Goal: Book appointment/travel/reservation

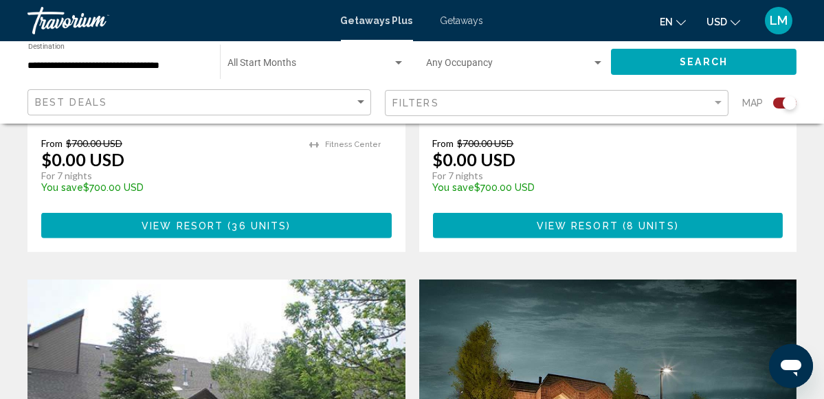
scroll to position [2338, 0]
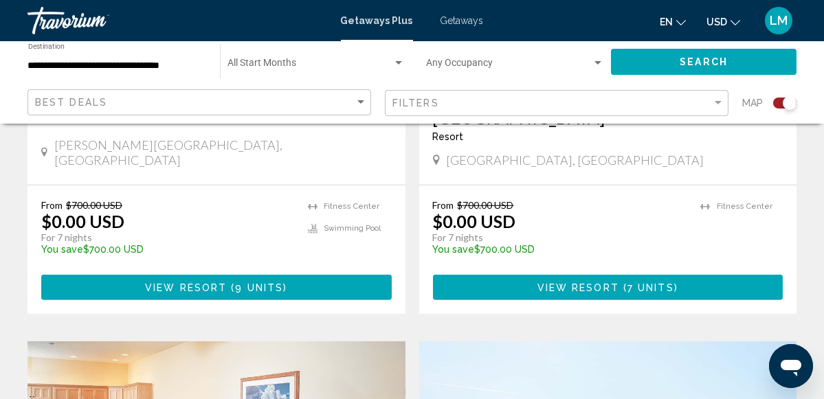
scroll to position [2199, 0]
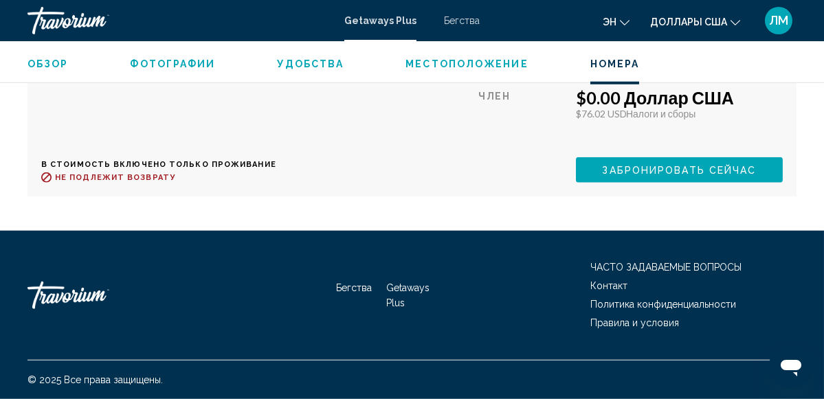
scroll to position [3973, 0]
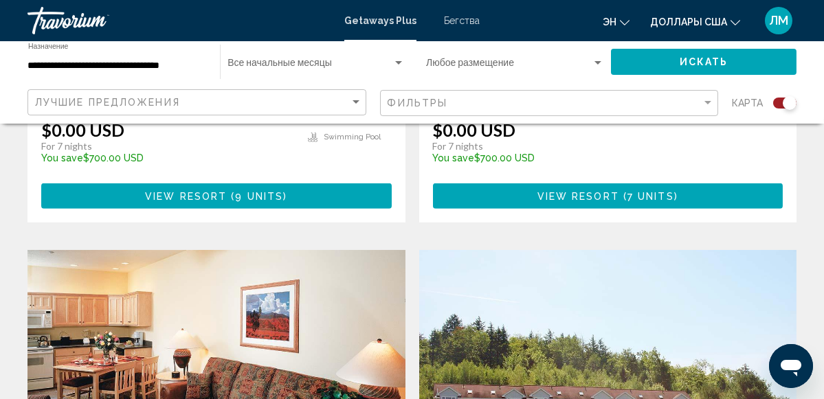
scroll to position [2199, 0]
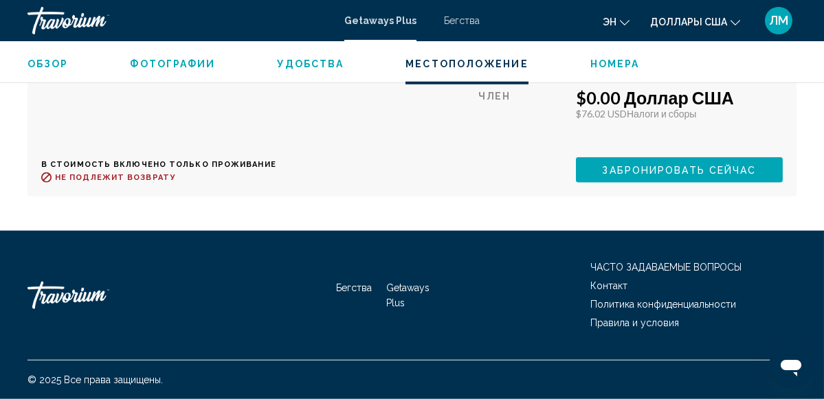
scroll to position [3973, 0]
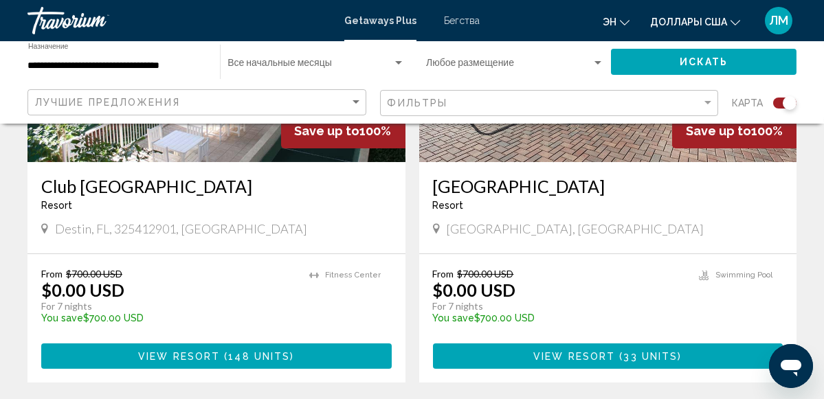
scroll to position [641, 0]
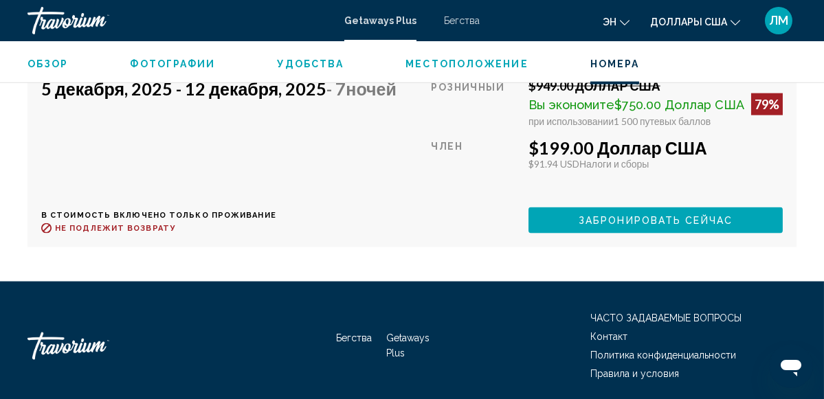
scroll to position [5696, 0]
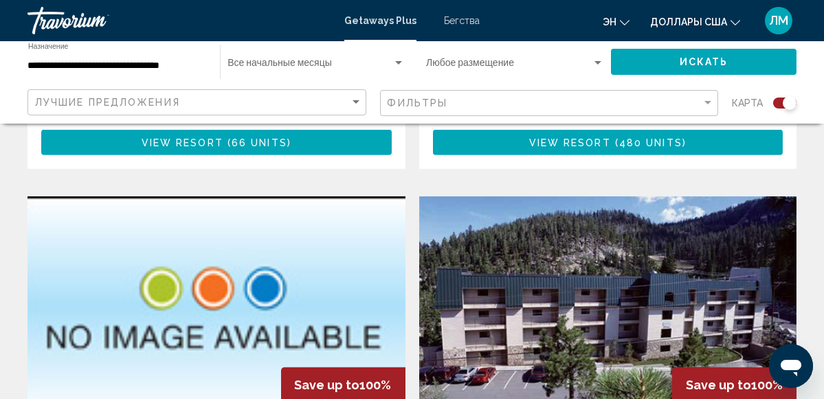
scroll to position [2382, 0]
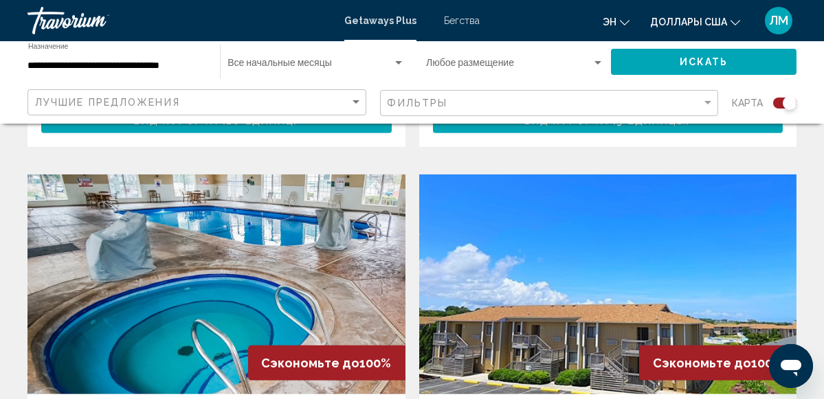
scroll to position [2474, 0]
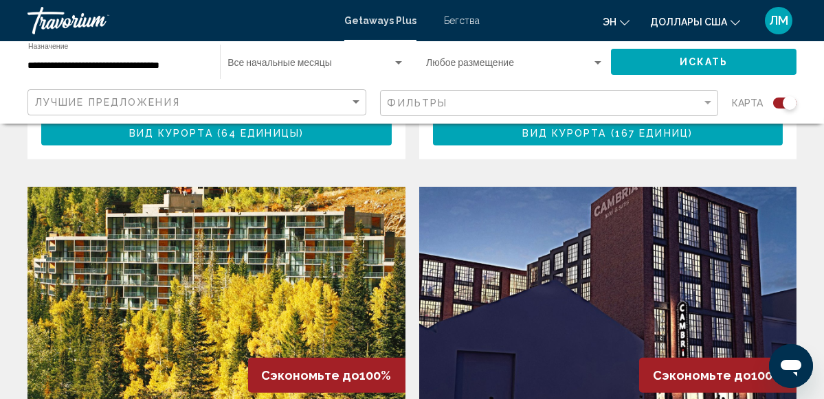
scroll to position [2382, 0]
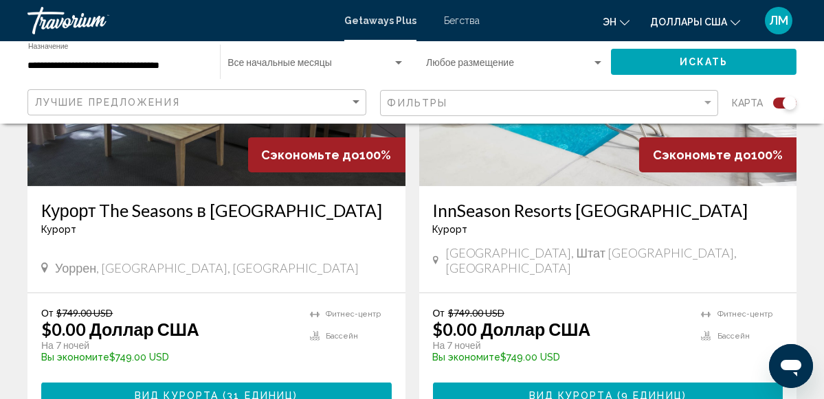
scroll to position [1649, 0]
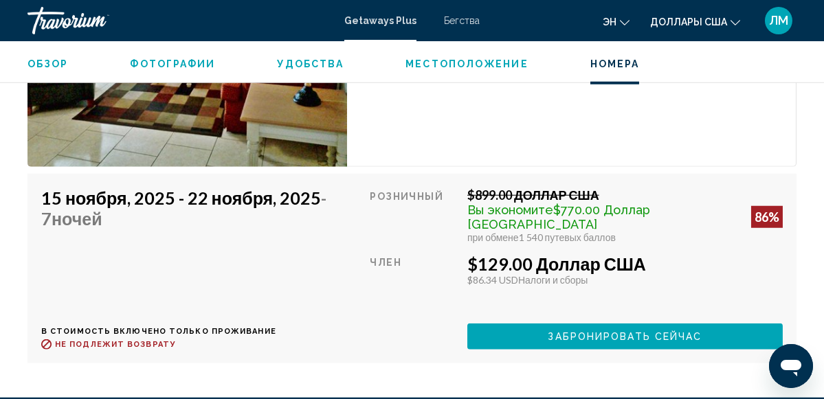
scroll to position [3799, 0]
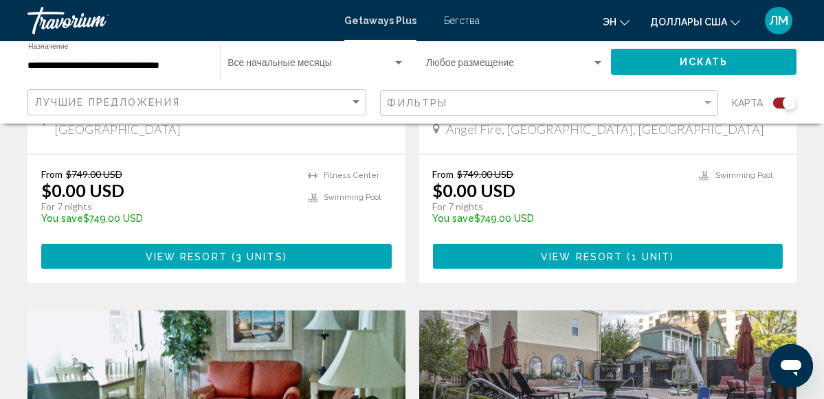
scroll to position [2291, 0]
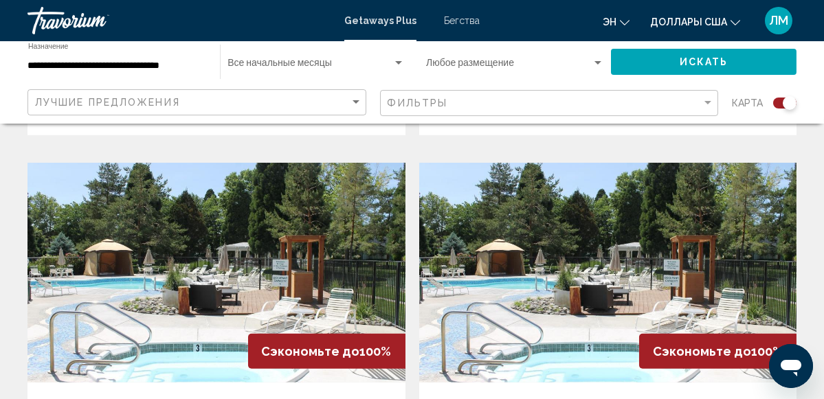
scroll to position [2462, 0]
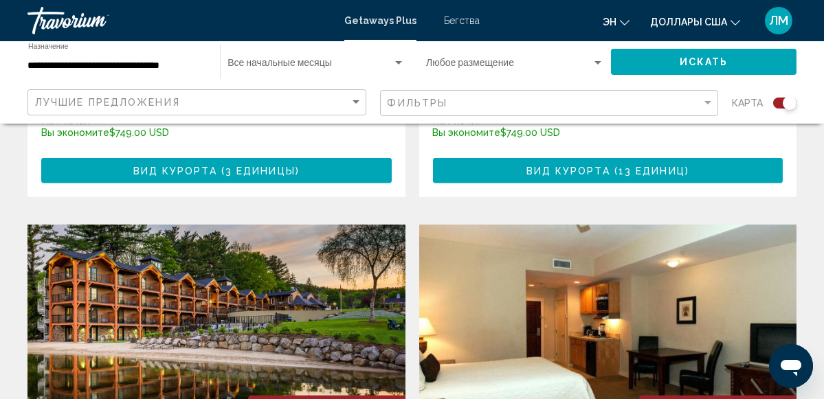
scroll to position [2382, 0]
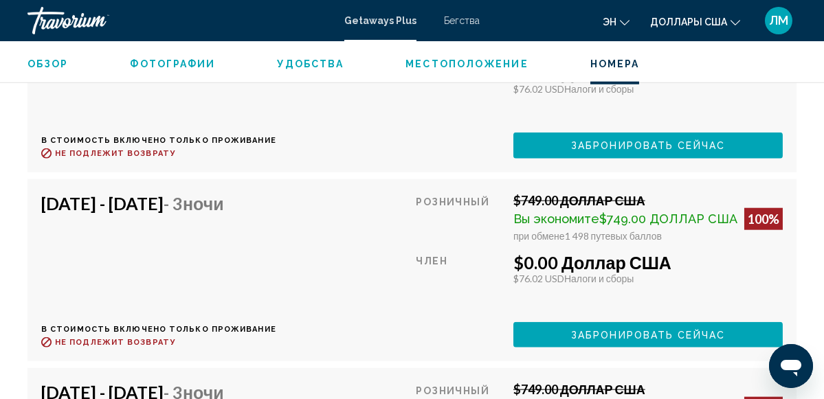
scroll to position [4658, 0]
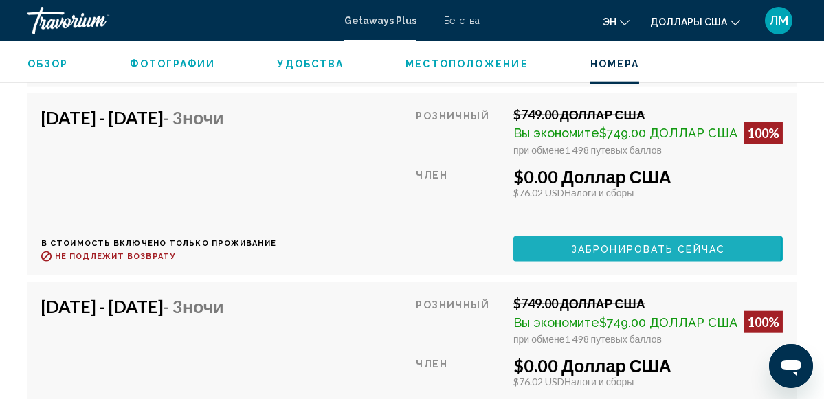
click at [623, 244] on span "Забронировать сейчас" at bounding box center [648, 249] width 154 height 11
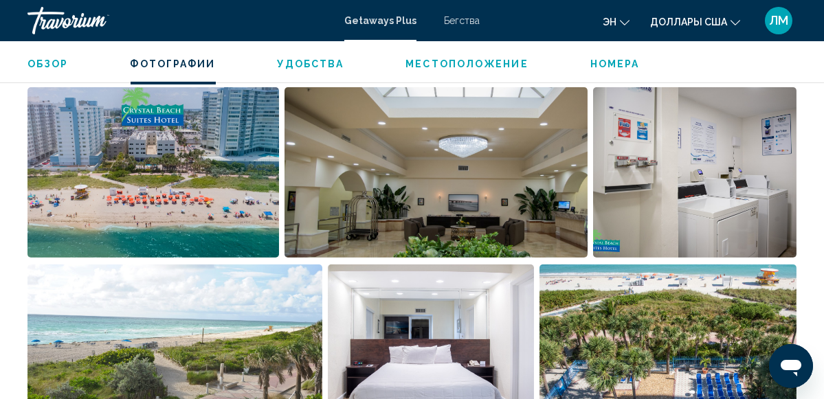
scroll to position [900, 0]
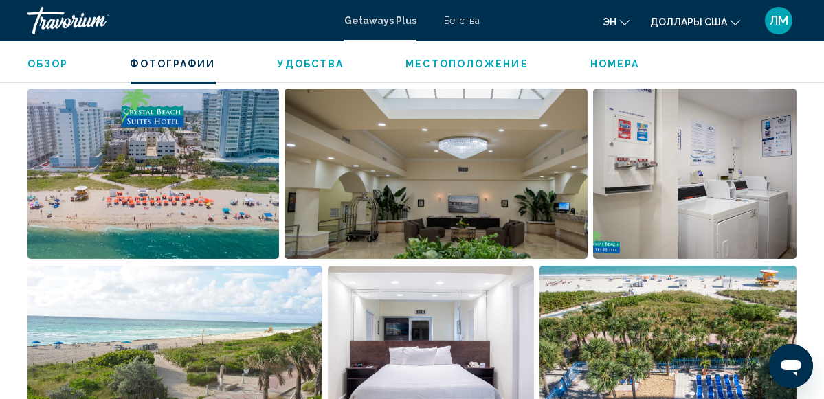
click at [687, 172] on img "Открыть полноэкранный слайдер изображений" at bounding box center [694, 174] width 203 height 170
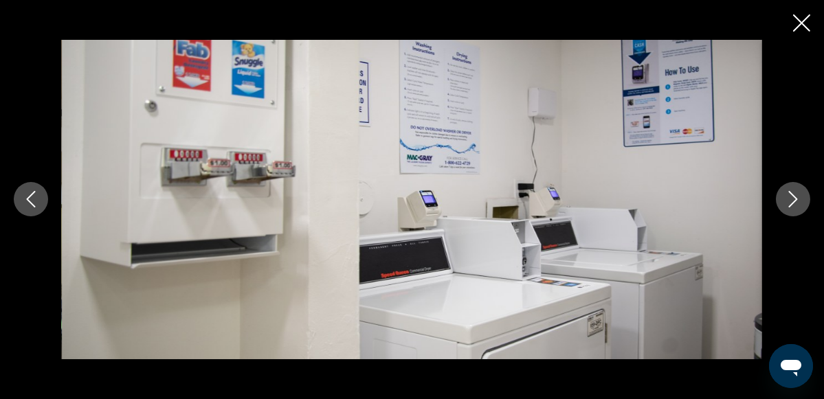
click at [797, 198] on icon "Следующее изображение" at bounding box center [793, 200] width 9 height 16
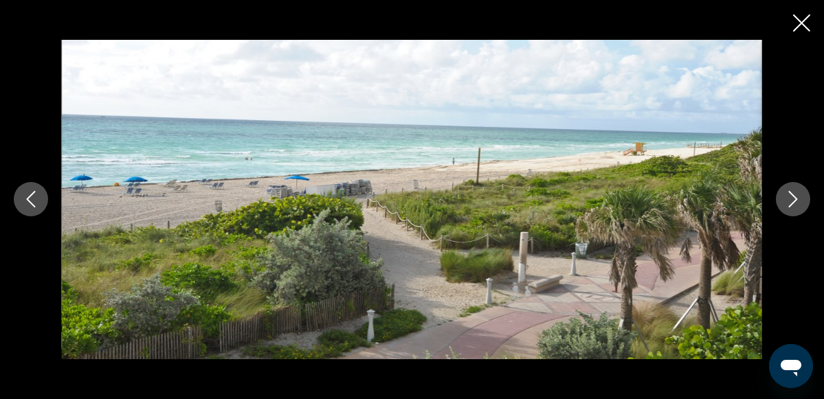
click at [797, 198] on icon "Следующее изображение" at bounding box center [793, 200] width 9 height 16
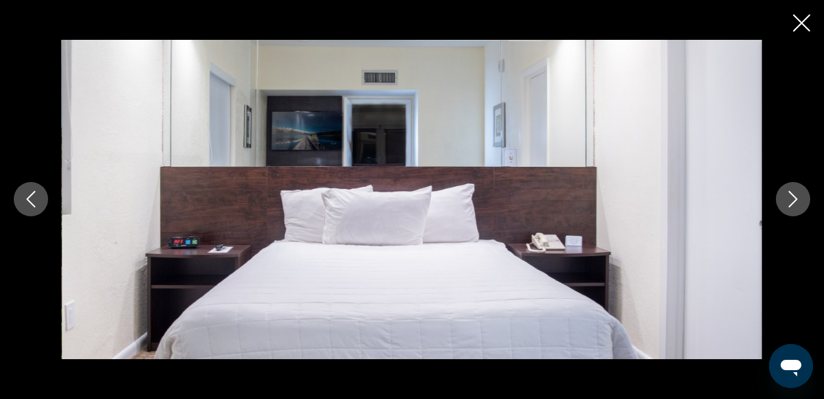
click at [797, 198] on icon "Следующее изображение" at bounding box center [793, 200] width 9 height 16
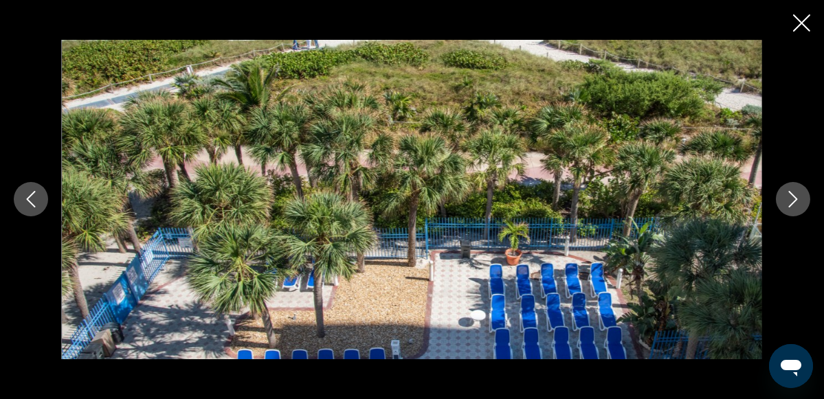
click at [797, 198] on icon "Следующее изображение" at bounding box center [793, 200] width 9 height 16
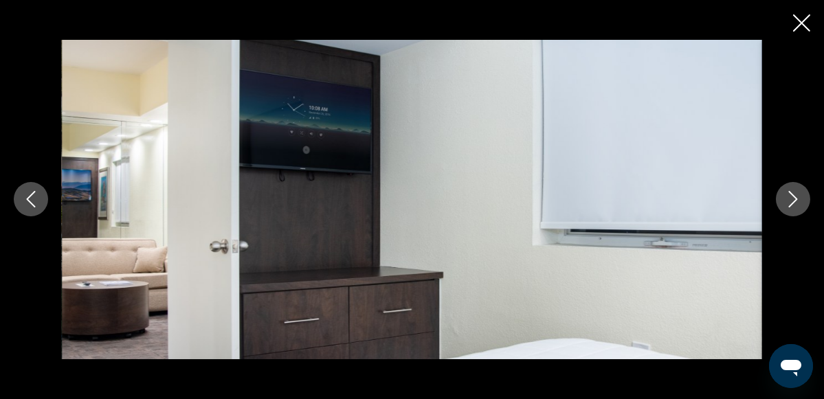
click at [797, 197] on icon "Следующее изображение" at bounding box center [793, 199] width 16 height 16
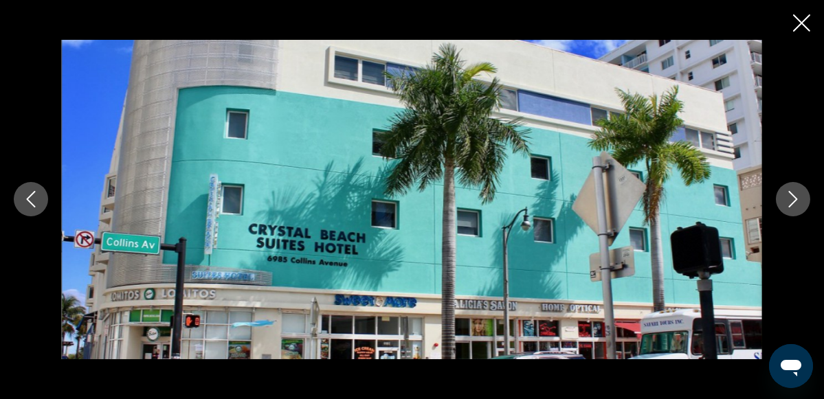
click at [797, 197] on icon "Следующее изображение" at bounding box center [793, 199] width 16 height 16
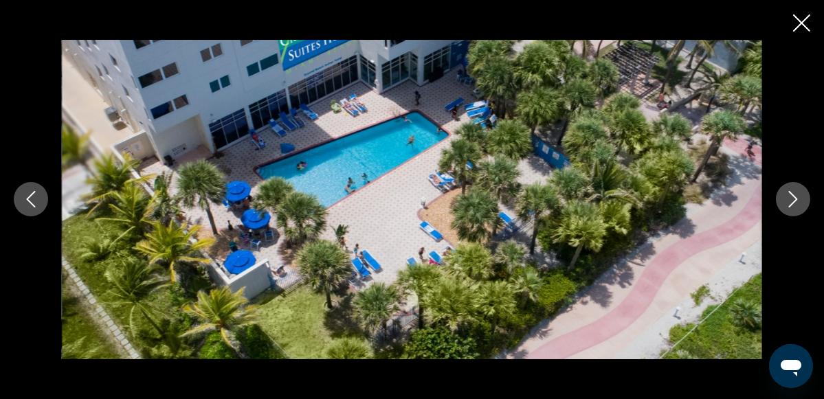
click at [797, 197] on icon "Следующее изображение" at bounding box center [793, 199] width 16 height 16
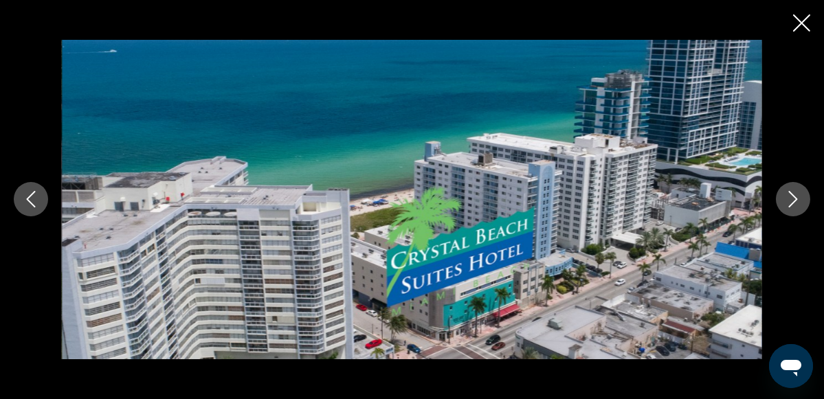
click at [795, 197] on icon "Следующее изображение" at bounding box center [793, 200] width 9 height 16
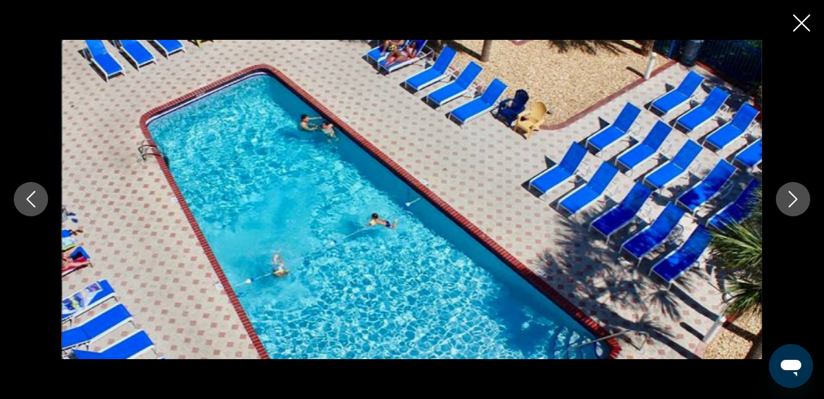
click at [795, 197] on icon "Следующее изображение" at bounding box center [793, 200] width 9 height 16
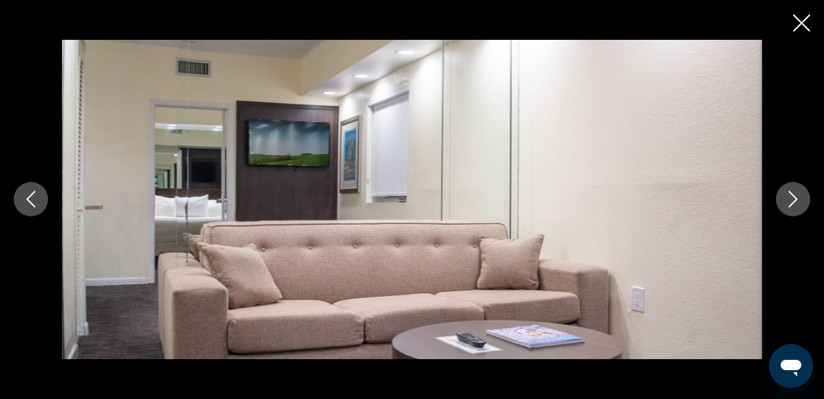
click at [794, 197] on icon "Следующее изображение" at bounding box center [793, 200] width 9 height 16
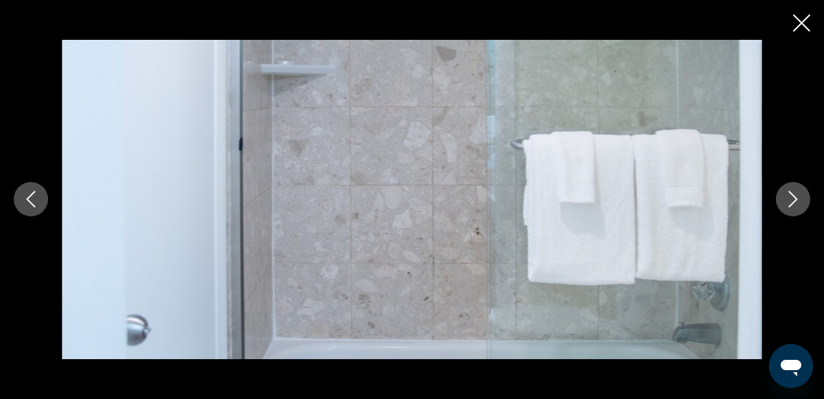
click at [794, 197] on icon "Следующее изображение" at bounding box center [793, 200] width 9 height 16
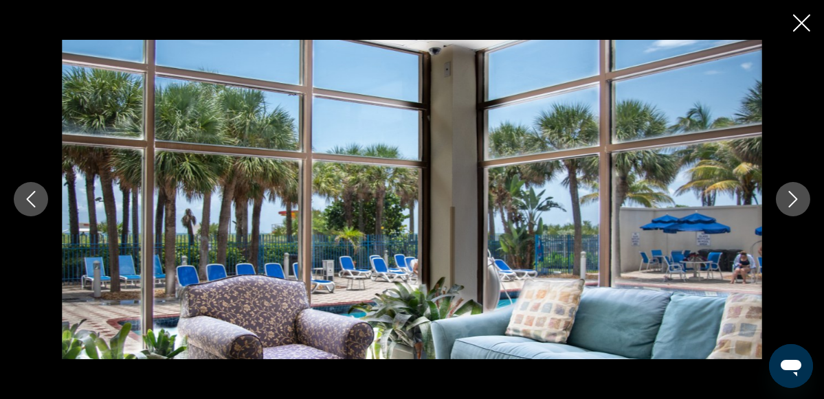
click at [793, 197] on icon "Следующее изображение" at bounding box center [793, 199] width 16 height 16
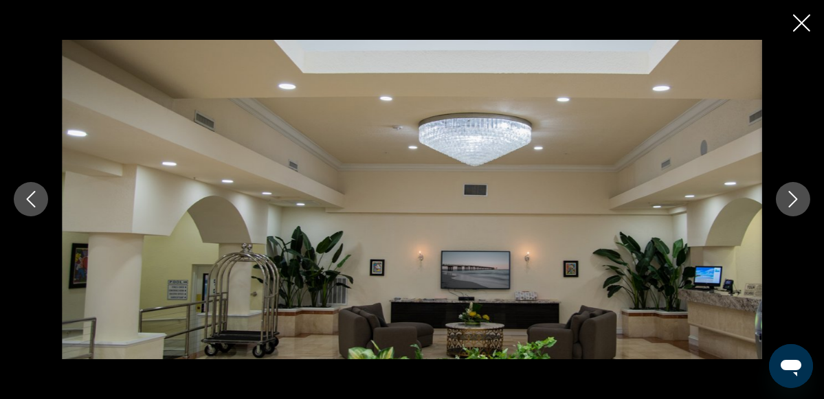
click at [792, 199] on icon "Следующее изображение" at bounding box center [793, 199] width 16 height 16
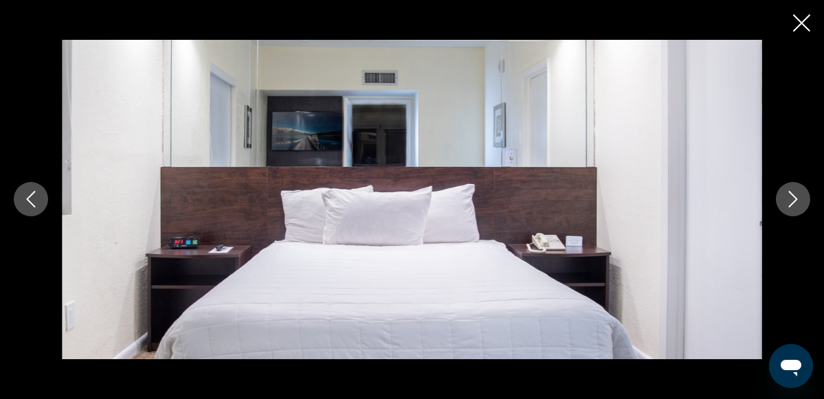
click at [792, 199] on icon "Следующее изображение" at bounding box center [793, 199] width 16 height 16
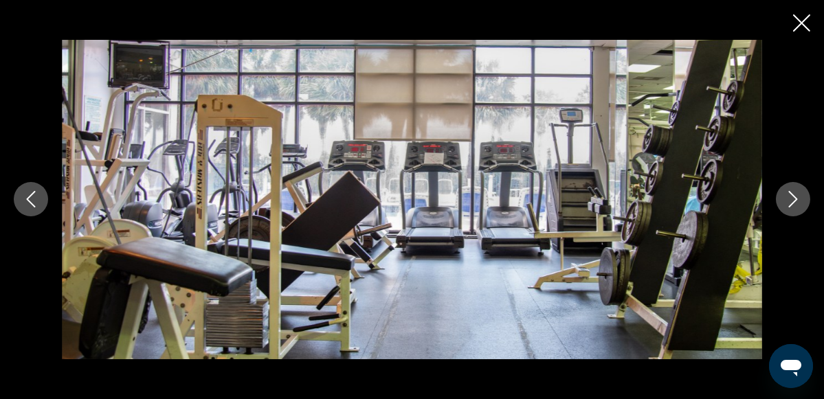
click at [792, 199] on icon "Следующее изображение" at bounding box center [793, 199] width 16 height 16
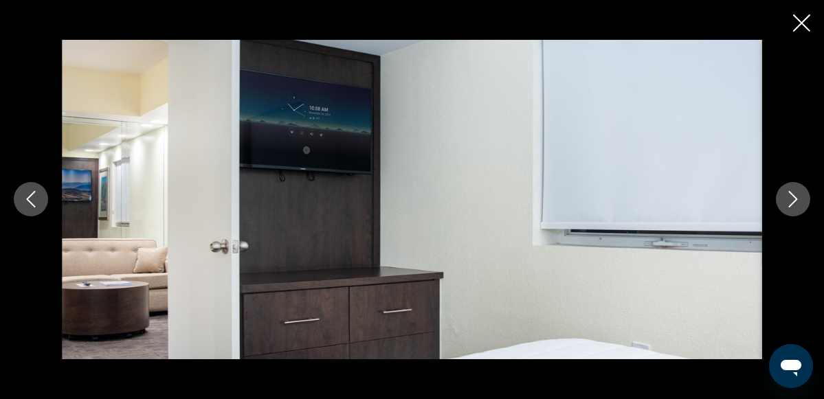
click at [792, 199] on icon "Следующее изображение" at bounding box center [793, 199] width 16 height 16
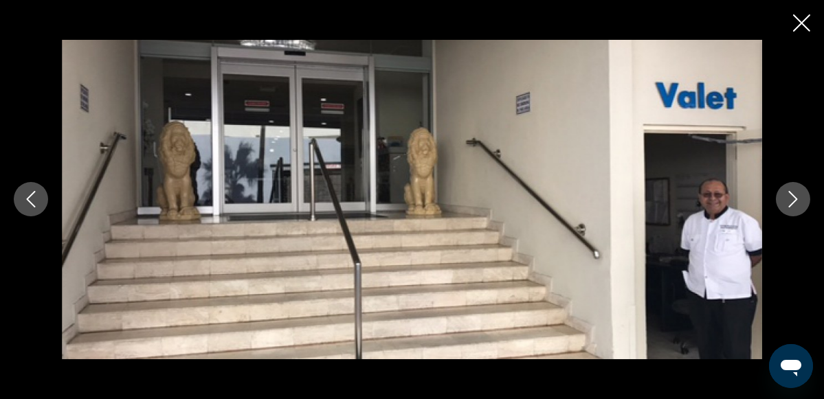
scroll to position [1267, 0]
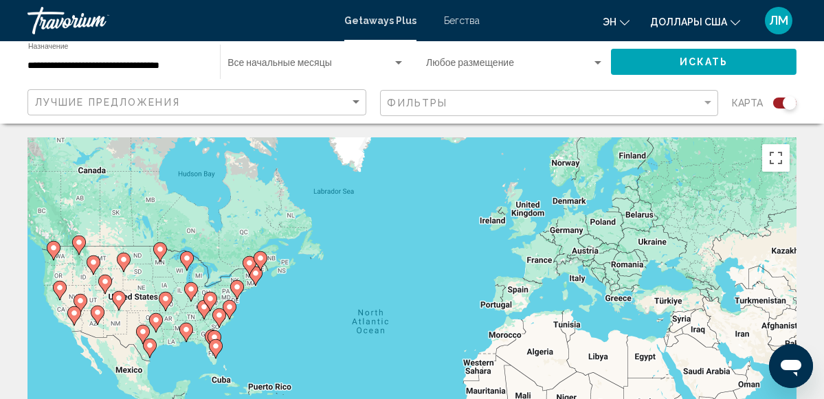
scroll to position [91, 0]
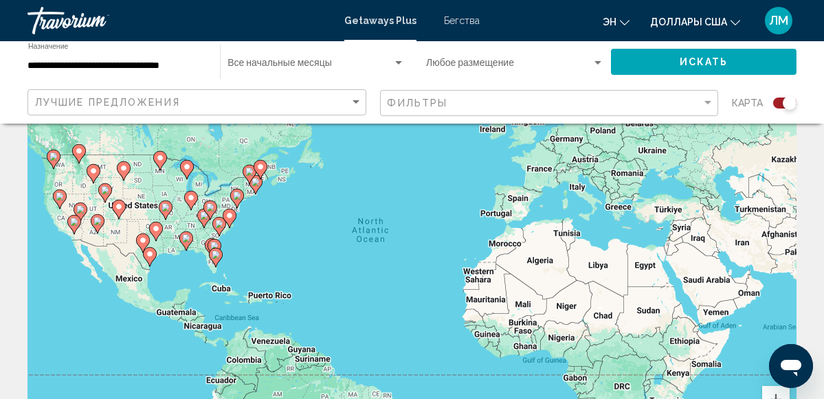
click at [214, 254] on image "Основное содержание" at bounding box center [216, 255] width 8 height 8
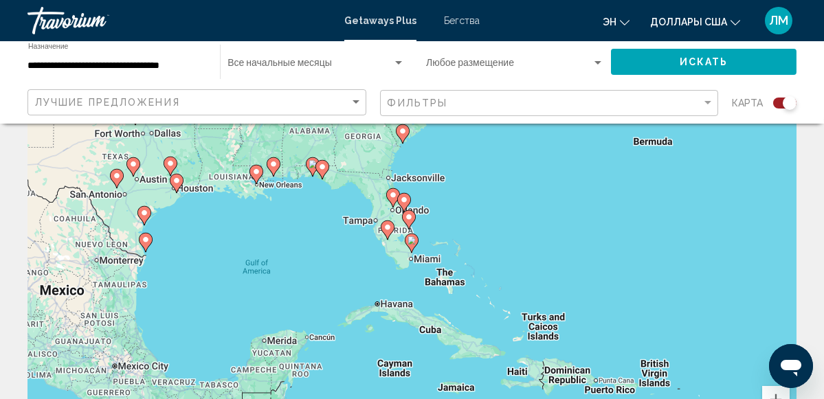
click at [411, 242] on image "Основное содержание" at bounding box center [412, 240] width 8 height 8
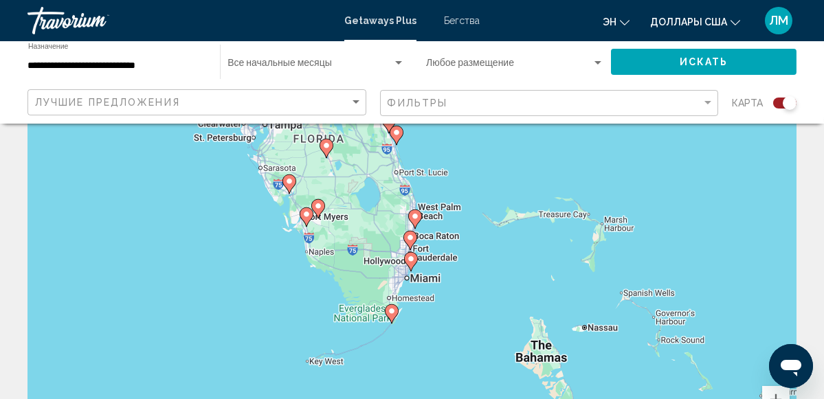
click at [412, 258] on image "Основное содержание" at bounding box center [411, 259] width 8 height 8
click at [412, 258] on div "Для навигации нажимайте клавиши со стрелками. Чтобы активировать перетаскивание…" at bounding box center [411, 252] width 769 height 412
type input "**********"
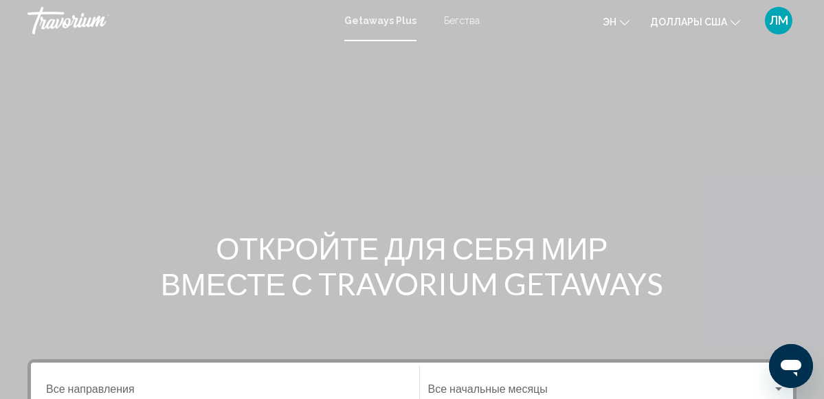
click at [386, 19] on span "Getaways Plus" at bounding box center [380, 20] width 72 height 11
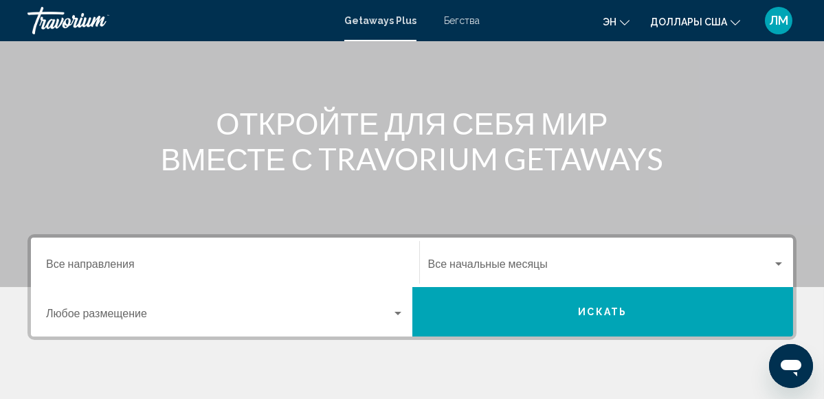
scroll to position [275, 0]
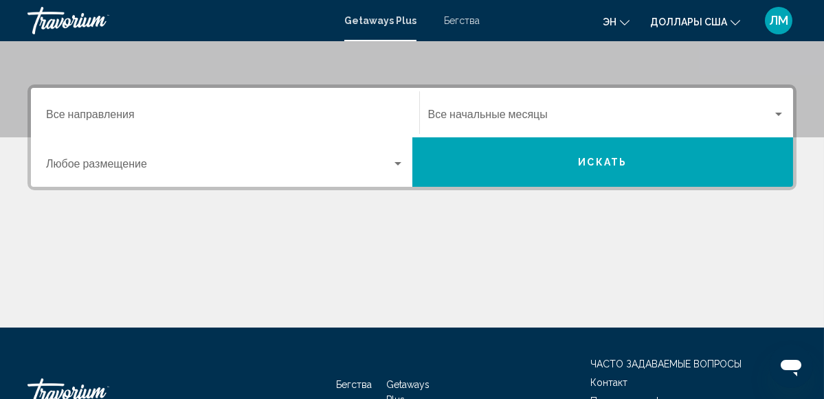
click at [65, 107] on div "Destination Все направления" at bounding box center [225, 112] width 358 height 43
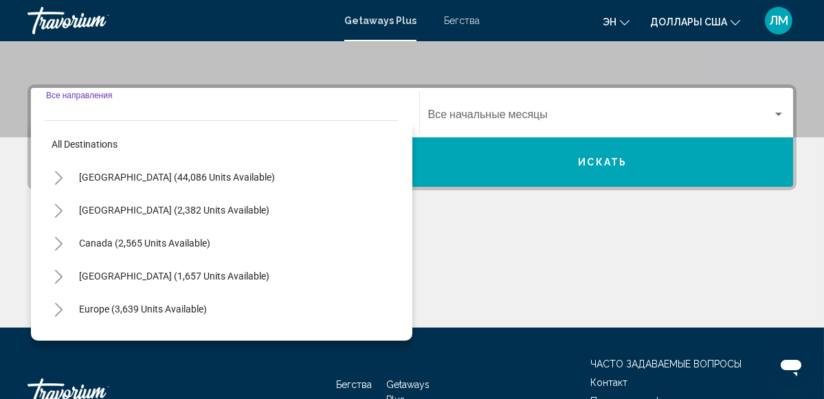
scroll to position [314, 0]
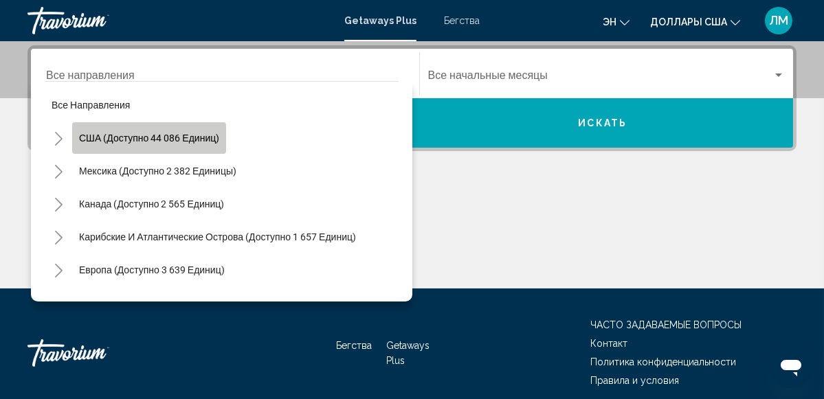
click at [124, 135] on span "США (доступно 44 086 единиц)" at bounding box center [149, 138] width 140 height 11
type input "**********"
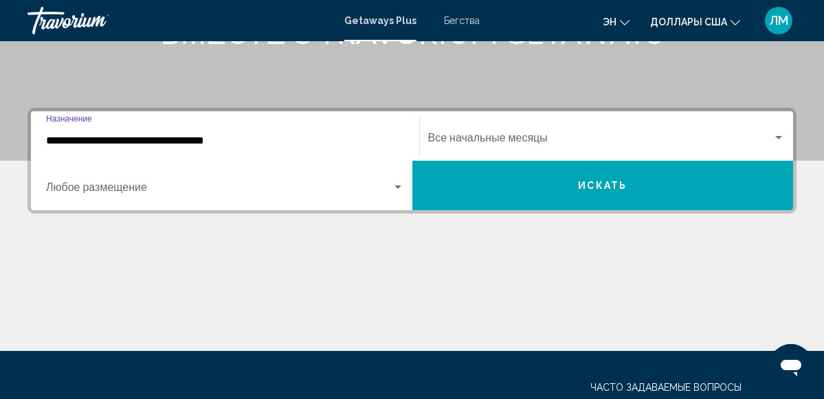
scroll to position [223, 0]
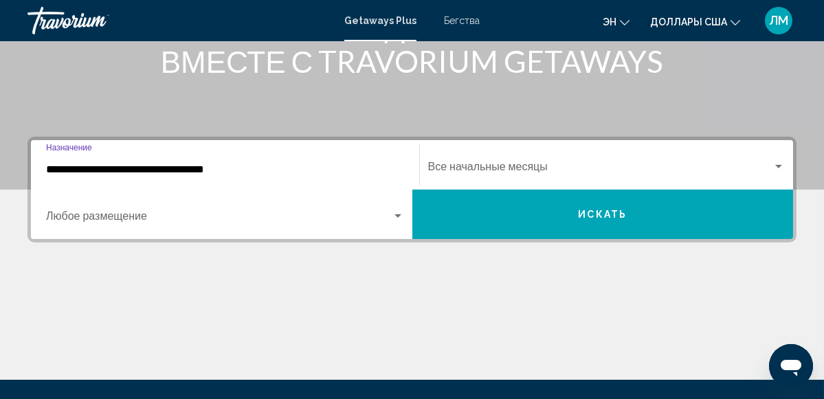
click at [599, 213] on span "Искать" at bounding box center [602, 215] width 49 height 11
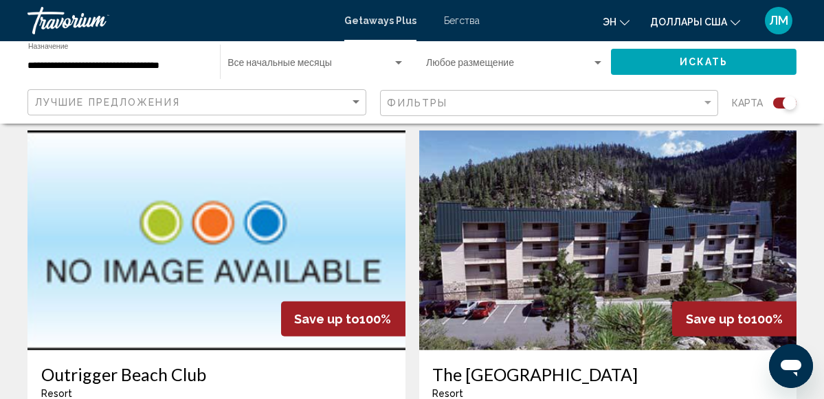
scroll to position [2385, 0]
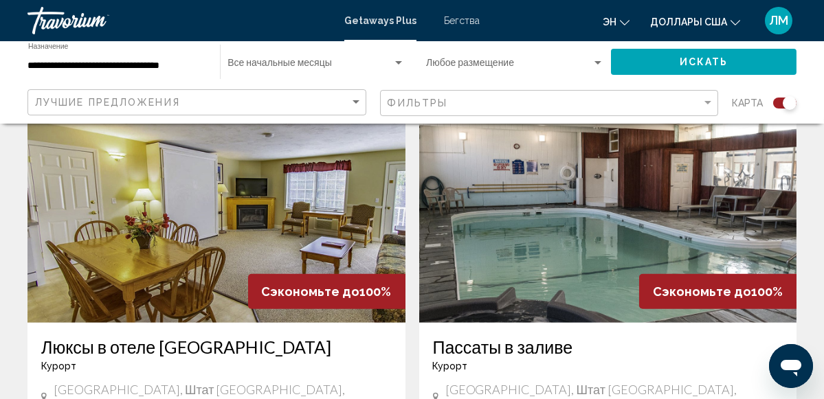
scroll to position [2506, 0]
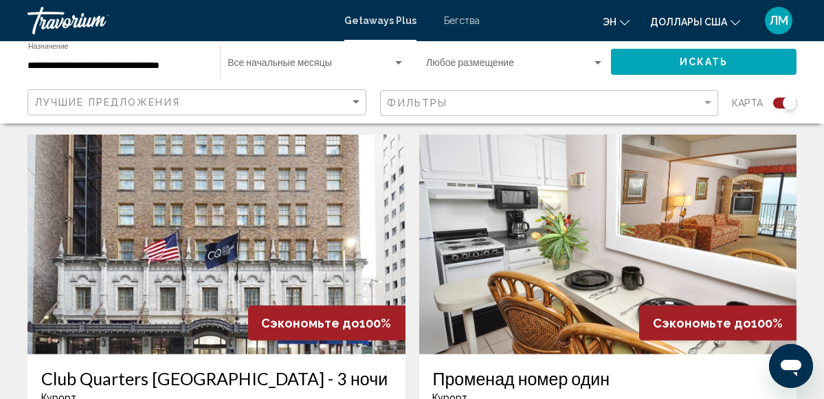
scroll to position [2506, 0]
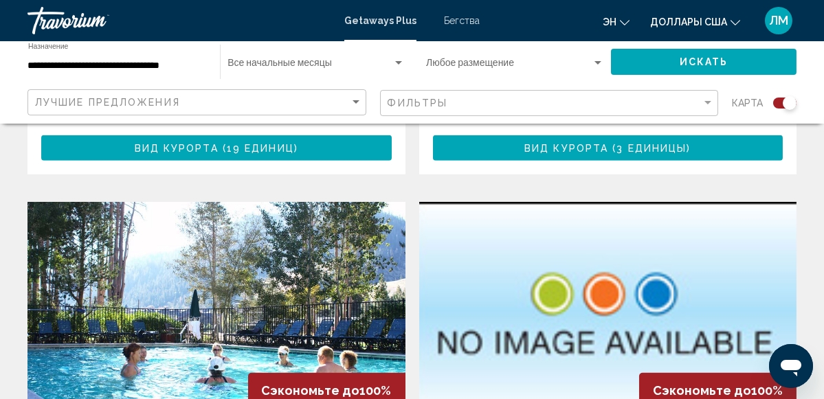
scroll to position [2416, 0]
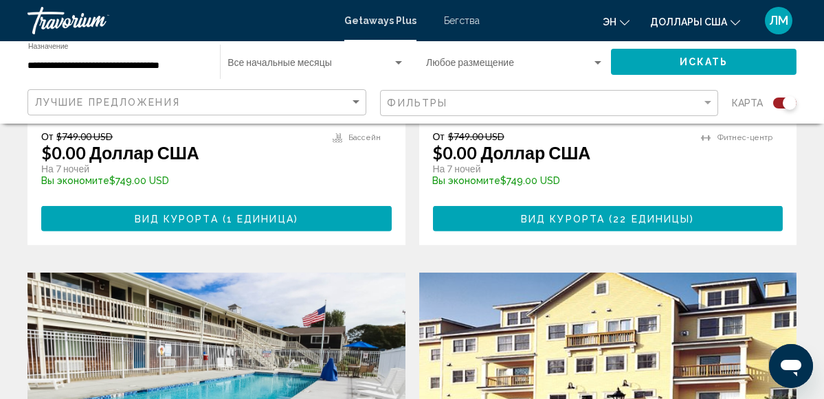
scroll to position [2382, 0]
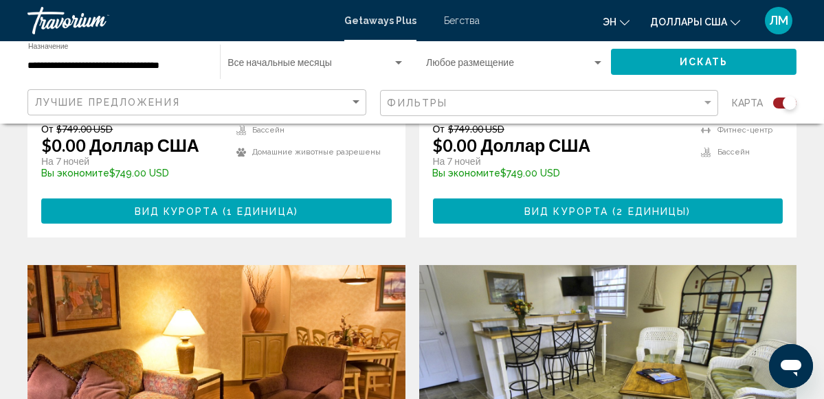
scroll to position [2474, 0]
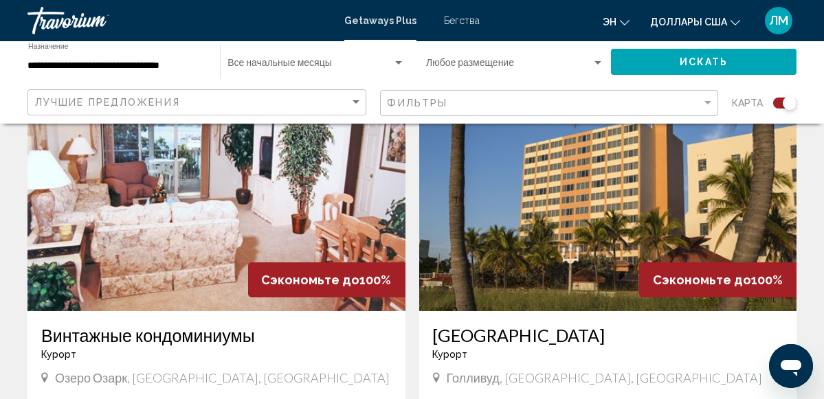
scroll to position [641, 0]
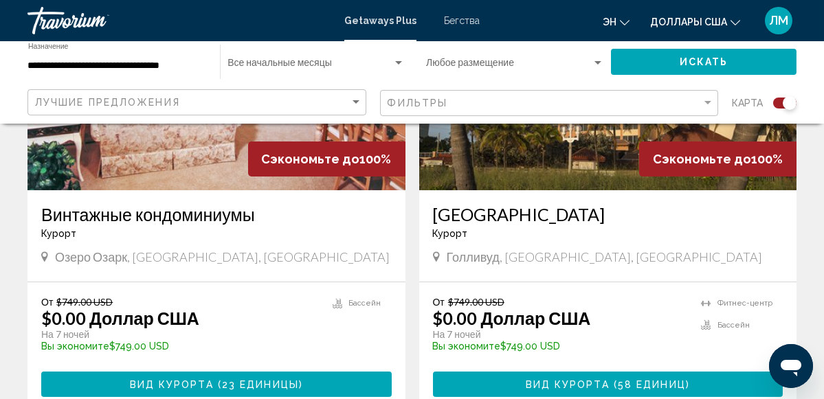
click at [433, 216] on h3 "[GEOGRAPHIC_DATA]" at bounding box center [608, 214] width 350 height 21
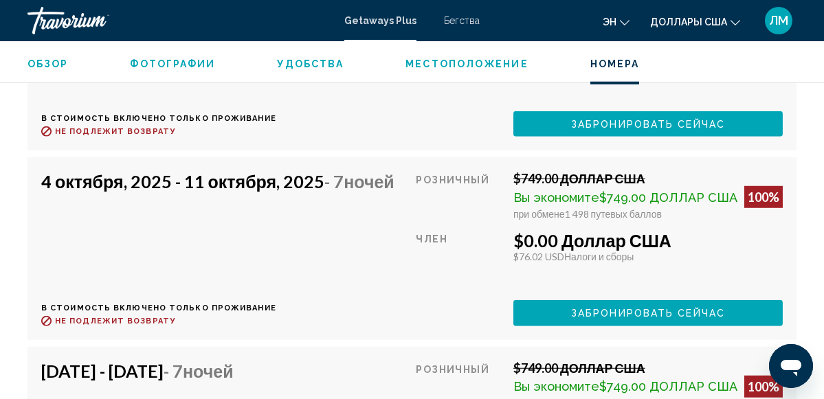
scroll to position [3466, 0]
